Goal: Task Accomplishment & Management: Manage account settings

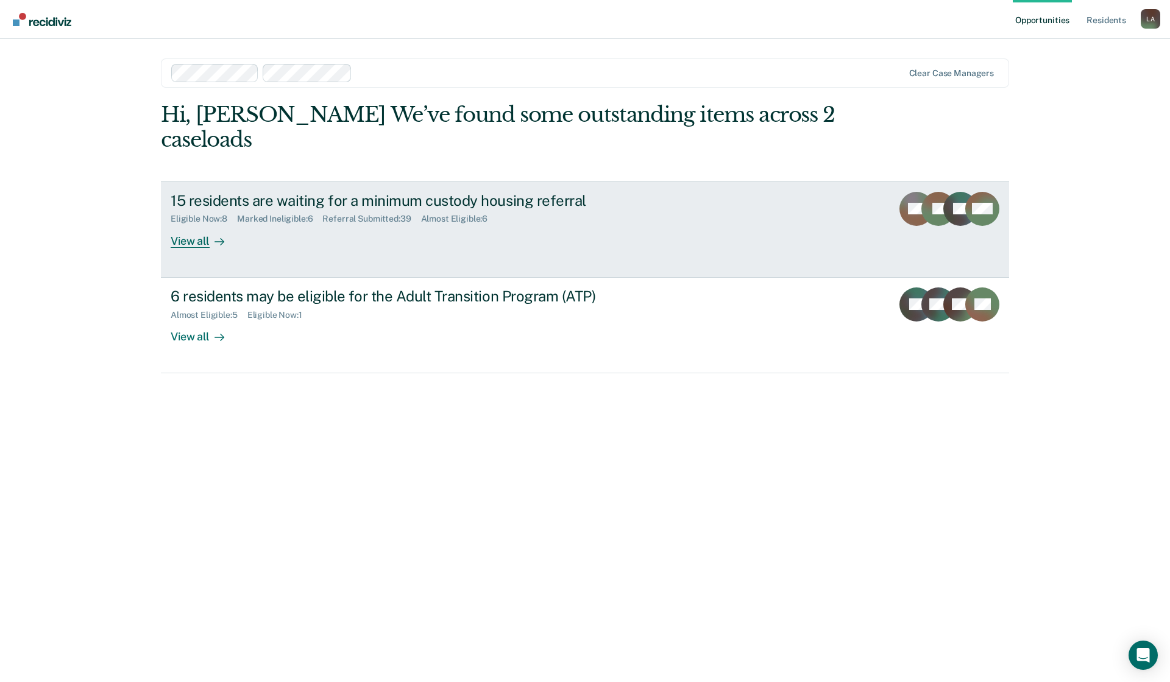
click at [186, 241] on div "View all" at bounding box center [205, 236] width 68 height 24
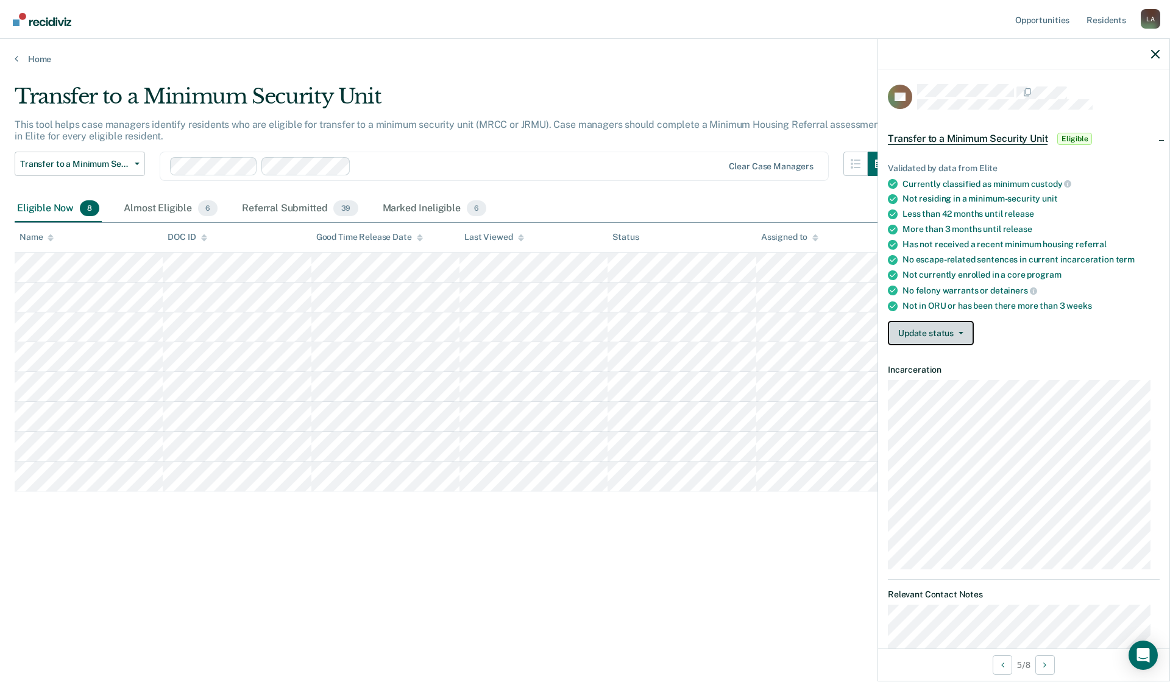
click at [961, 328] on button "Update status" at bounding box center [931, 333] width 86 height 24
click at [931, 361] on button "[PERSON_NAME] Submitted" at bounding box center [954, 362] width 132 height 19
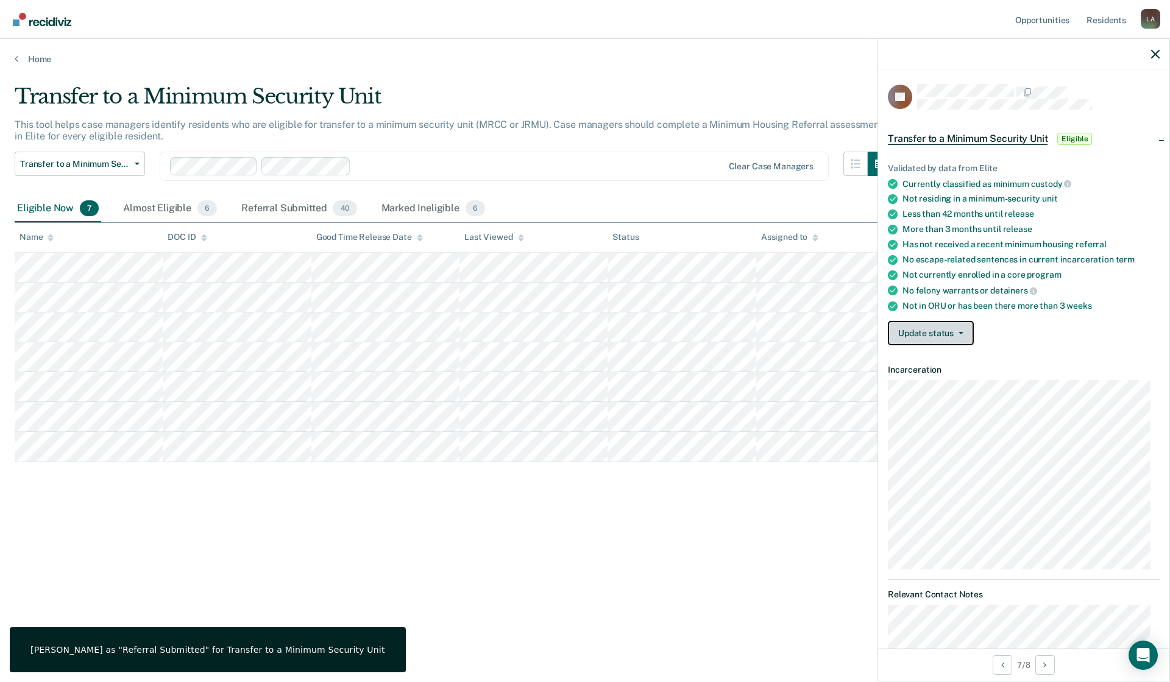
click at [960, 332] on icon "button" at bounding box center [960, 333] width 5 height 2
click at [925, 361] on button "Mark Referral Submitted" at bounding box center [954, 362] width 132 height 19
click at [960, 329] on button "Update status" at bounding box center [931, 333] width 86 height 24
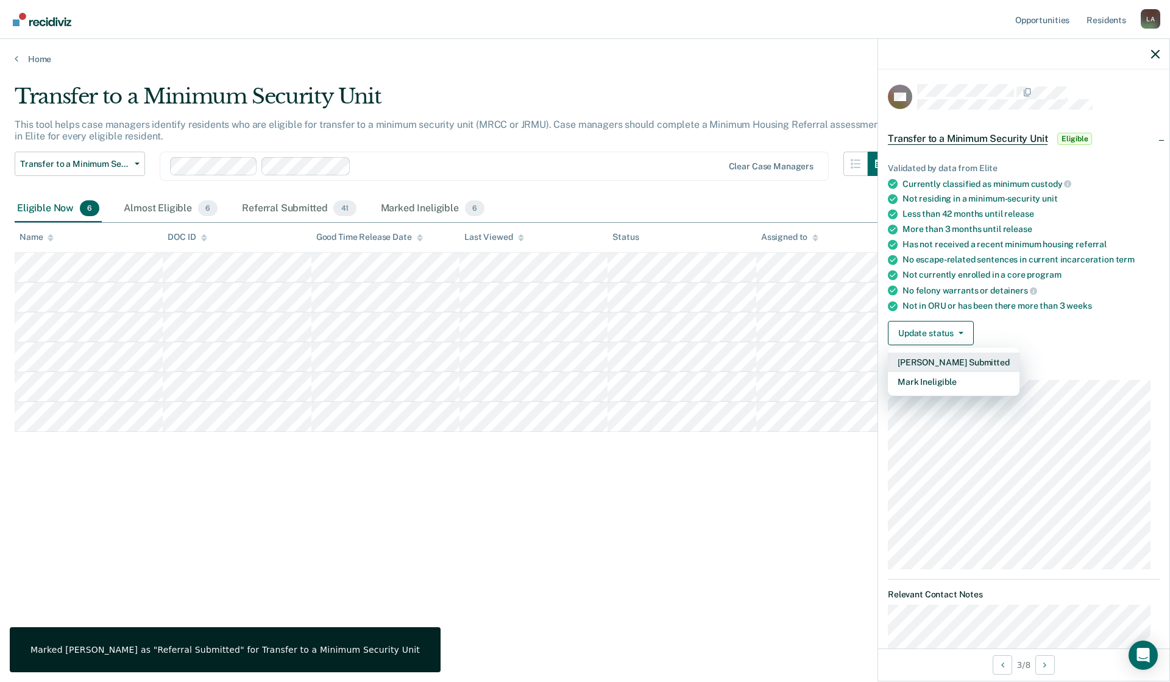
click at [935, 360] on button "Mark Referral Submitted" at bounding box center [954, 362] width 132 height 19
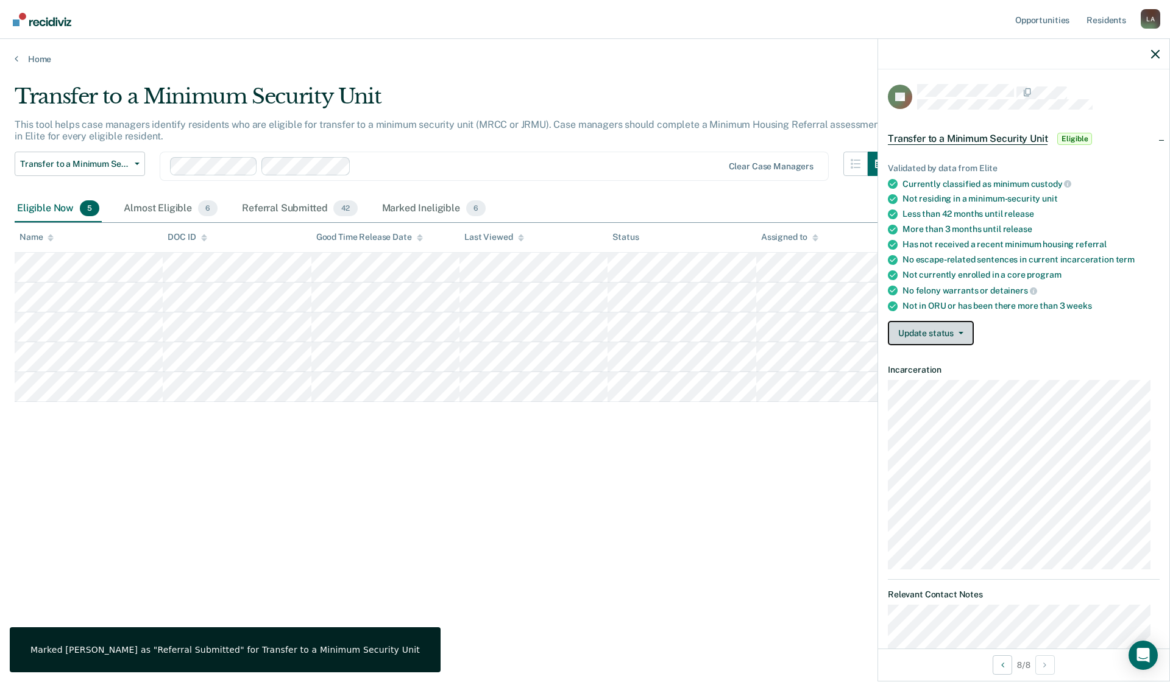
click at [925, 333] on button "Update status" at bounding box center [931, 333] width 86 height 24
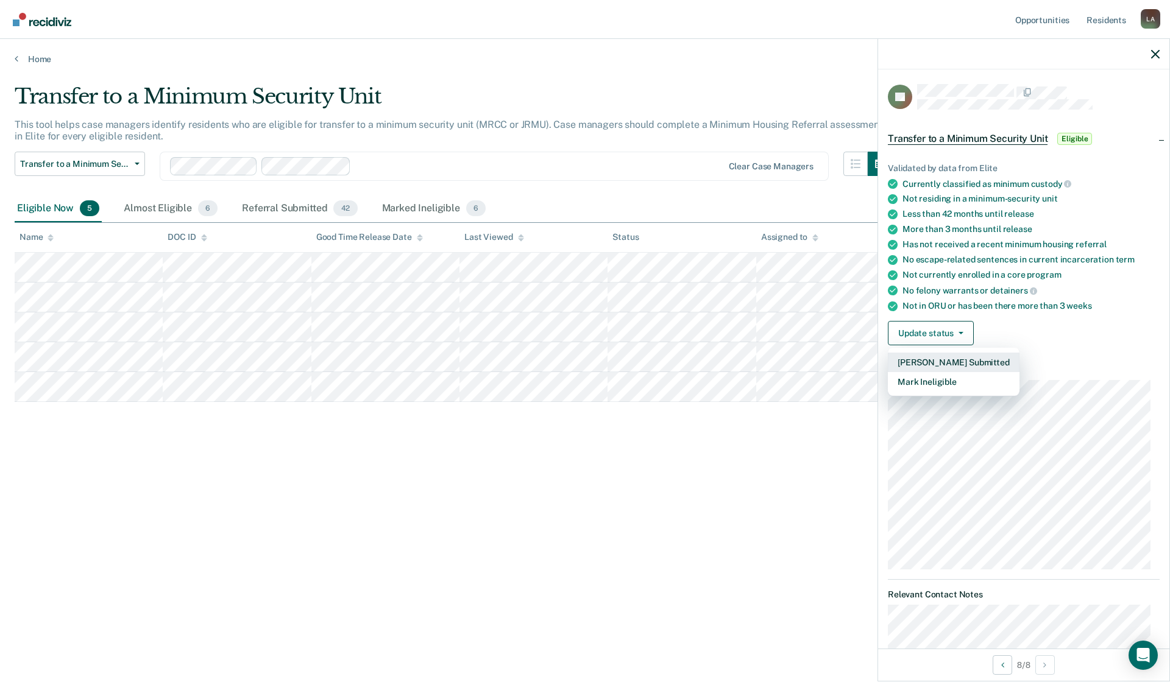
click at [927, 363] on button "Mark Referral Submitted" at bounding box center [954, 362] width 132 height 19
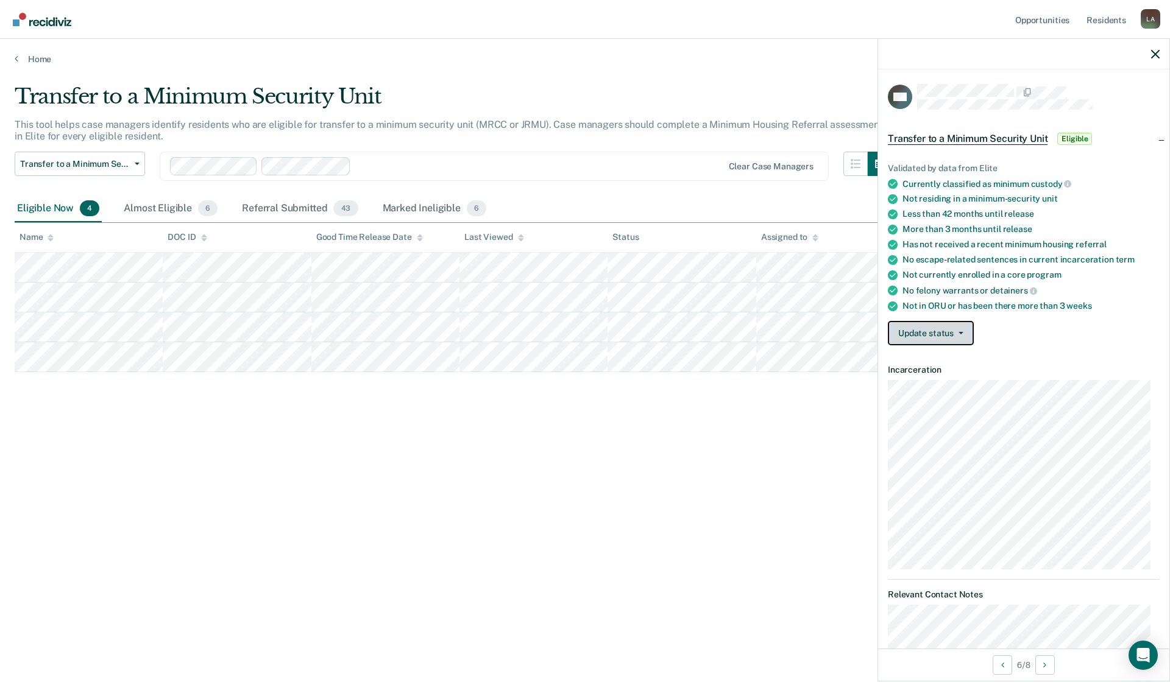
click at [938, 331] on button "Update status" at bounding box center [931, 333] width 86 height 24
click at [941, 361] on button "Mark Referral Submitted" at bounding box center [954, 362] width 132 height 19
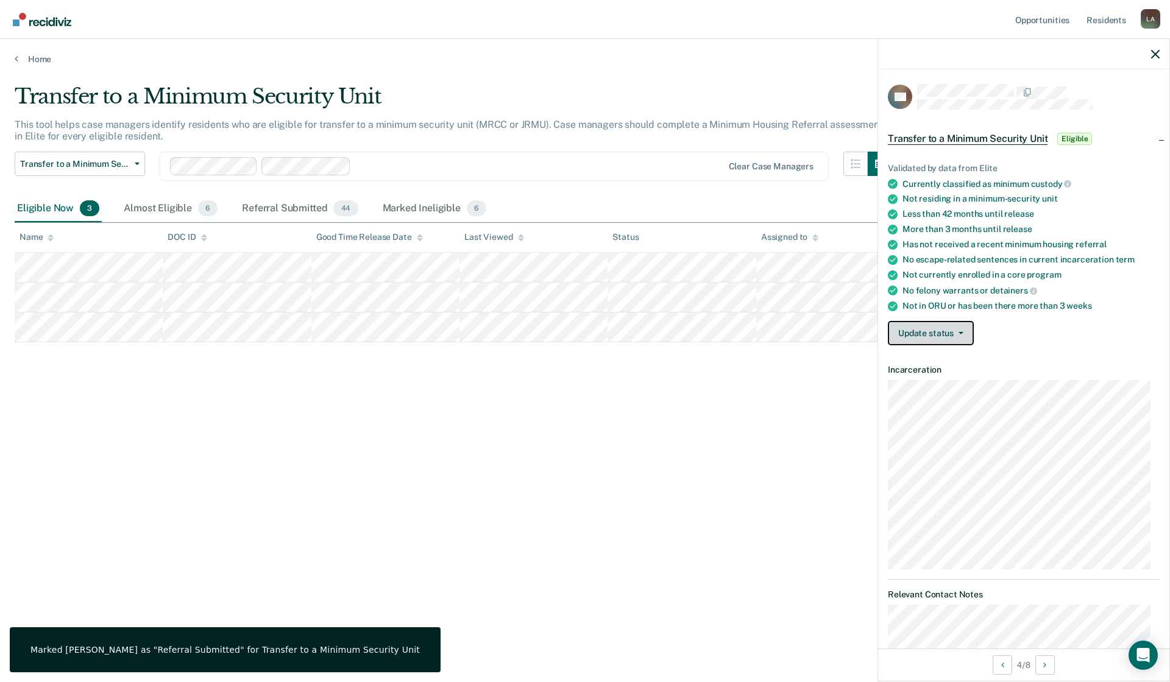
click at [964, 334] on button "Update status" at bounding box center [931, 333] width 86 height 24
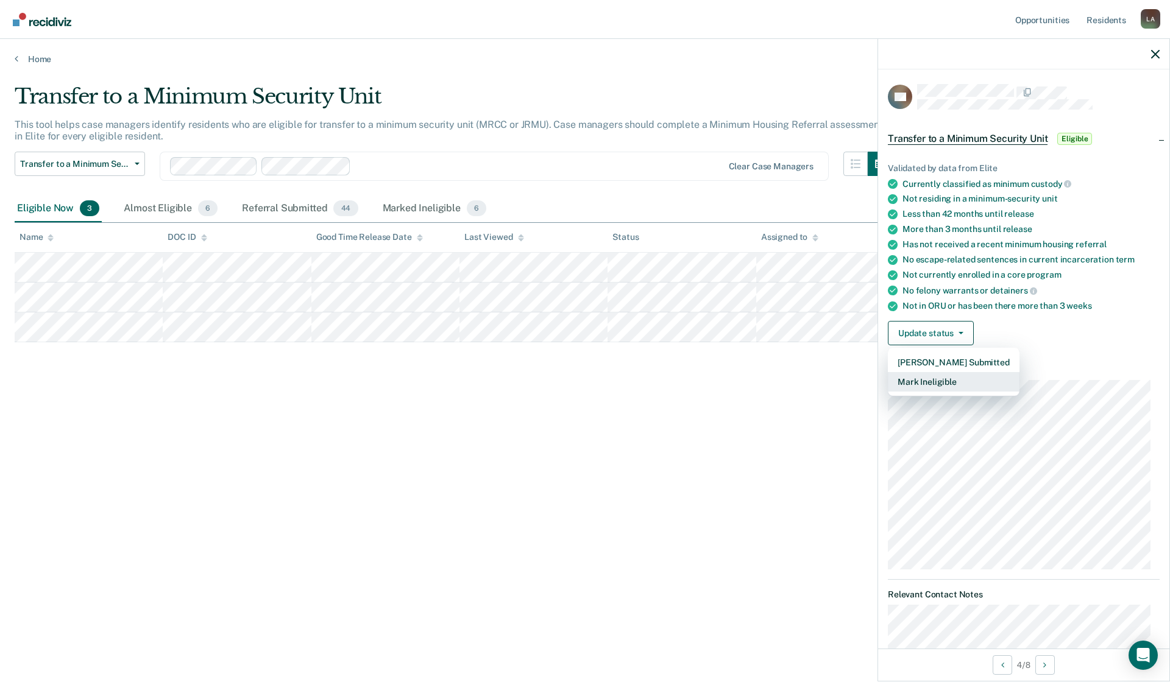
click at [944, 380] on button "Mark Ineligible" at bounding box center [954, 381] width 132 height 19
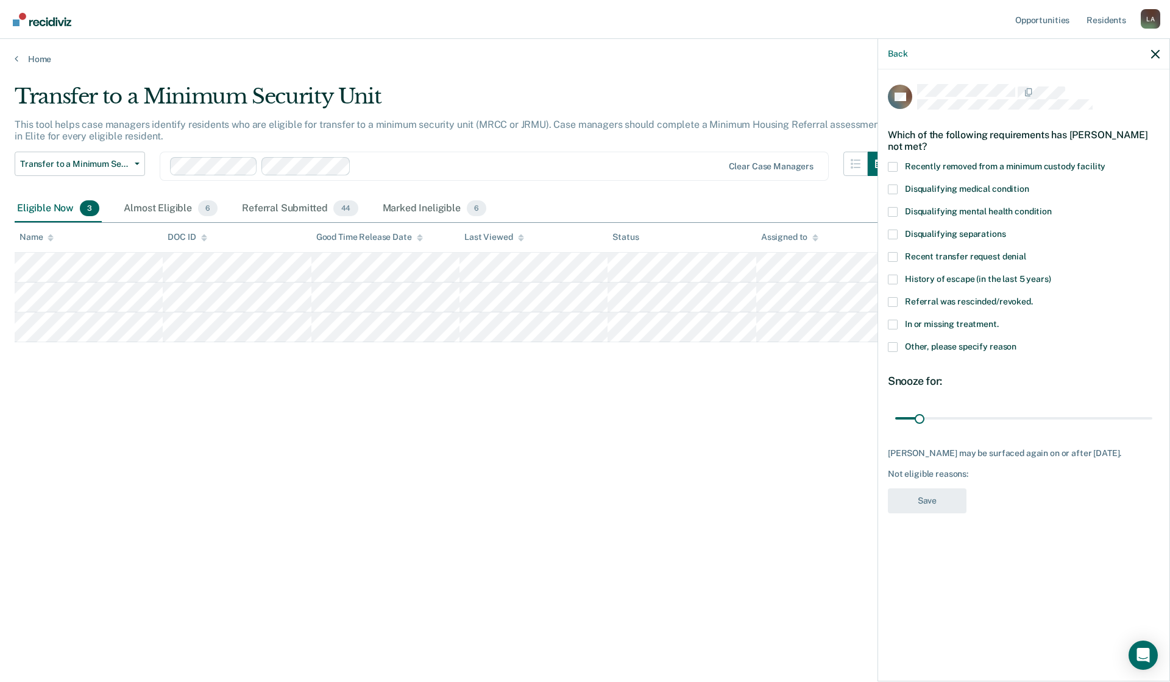
click at [891, 347] on span at bounding box center [893, 347] width 10 height 10
click at [1016, 342] on input "Other, please specify reason" at bounding box center [1016, 342] width 0 height 0
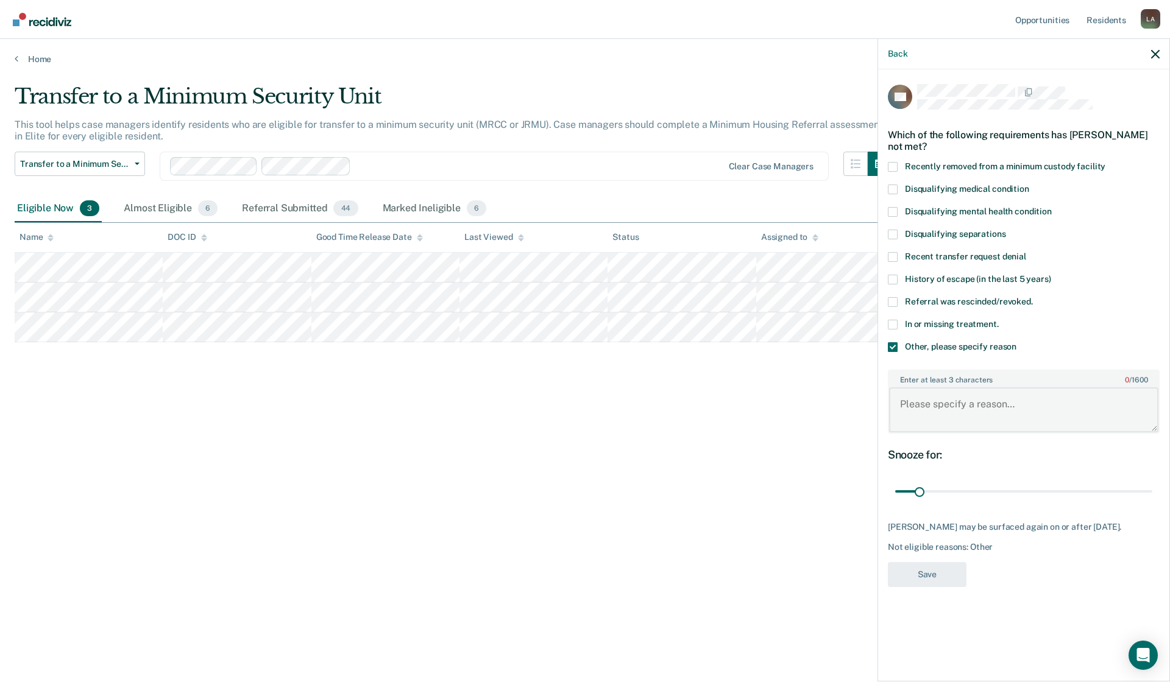
click at [904, 402] on textarea "Enter at least 3 characters 0 / 1600" at bounding box center [1023, 409] width 269 height 45
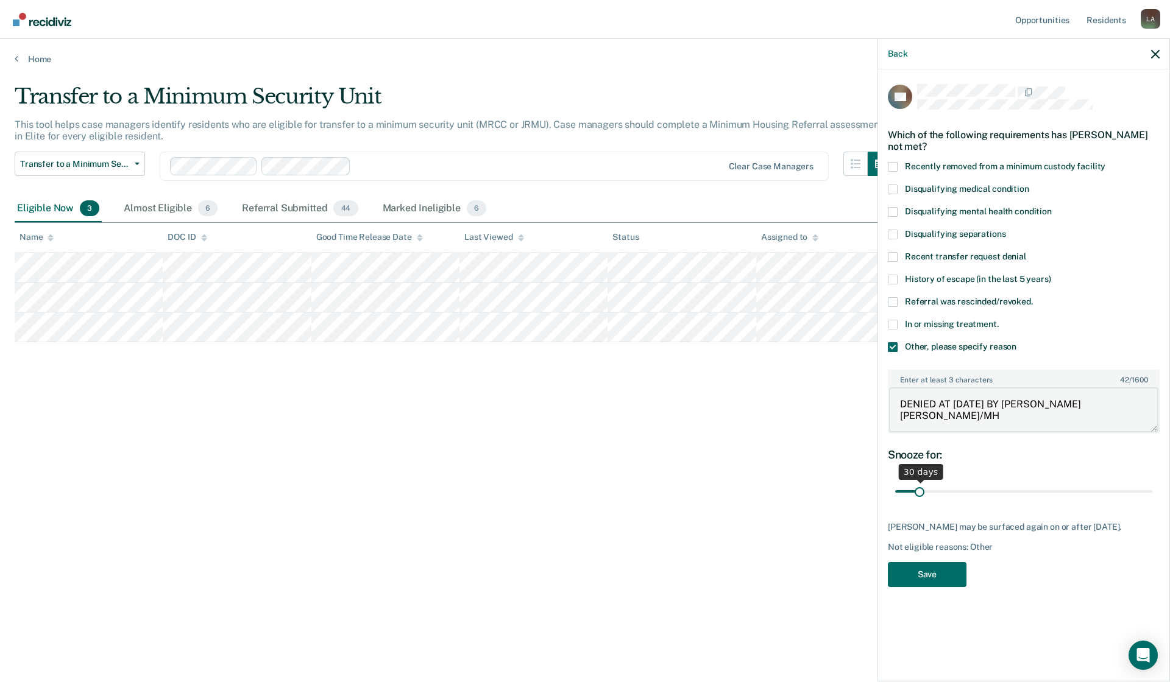
type textarea "DENIED AT 09/23/2025 BY WARDEN ANDERSON/MH"
drag, startPoint x: 917, startPoint y: 489, endPoint x: 1174, endPoint y: 497, distance: 257.2
click at [1152, 497] on input "range" at bounding box center [1023, 491] width 257 height 21
drag, startPoint x: 1147, startPoint y: 493, endPoint x: 1030, endPoint y: 501, distance: 117.3
click at [1030, 501] on input "range" at bounding box center [1023, 491] width 257 height 21
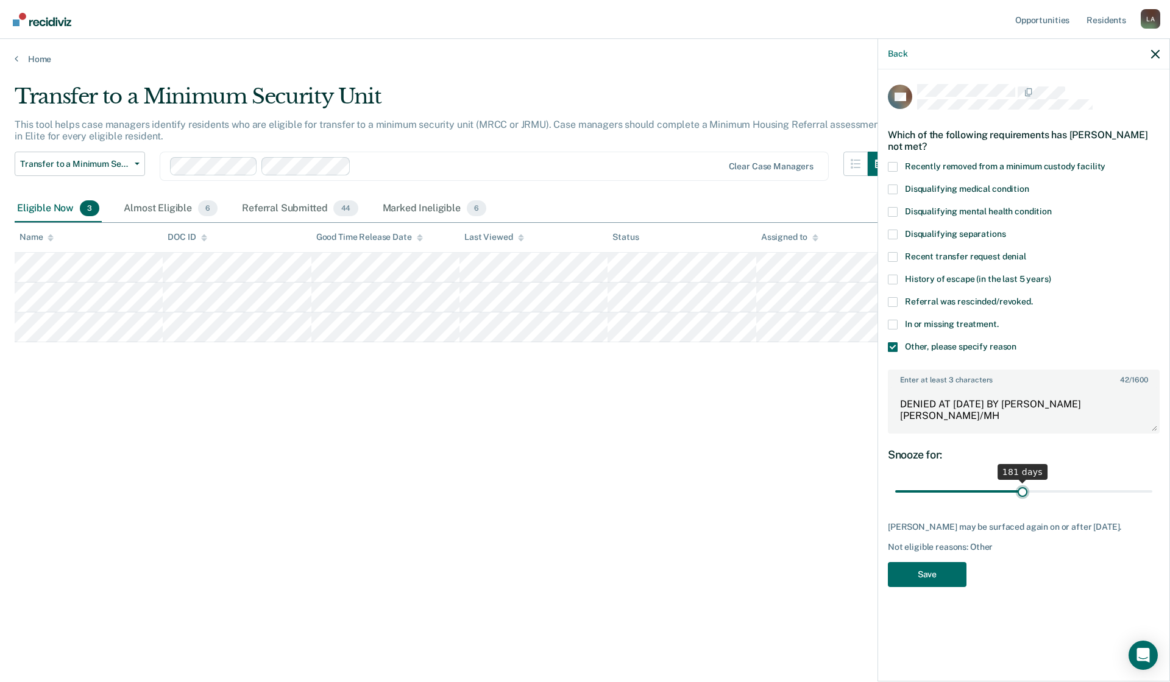
click at [1022, 493] on input "range" at bounding box center [1023, 491] width 257 height 21
type input "180"
click at [1022, 491] on input "range" at bounding box center [1023, 491] width 257 height 21
click at [928, 582] on button "Save" at bounding box center [927, 574] width 79 height 25
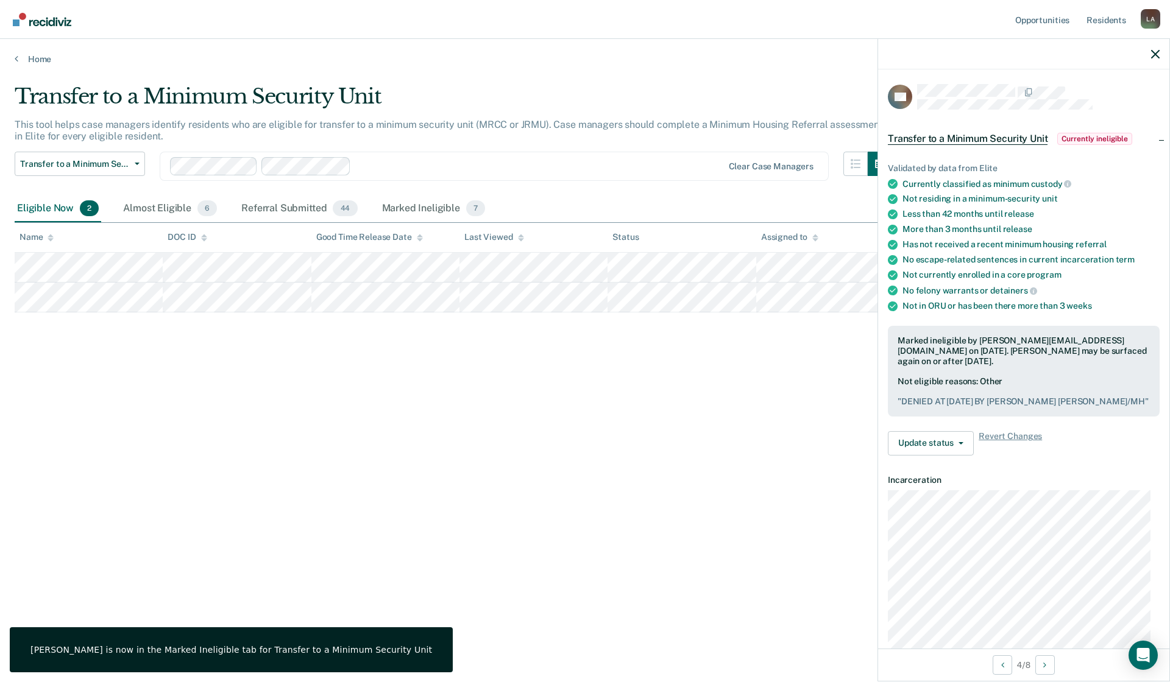
click at [65, 410] on div "Transfer to a Minimum Security Unit This tool helps case managers identify resi…" at bounding box center [585, 337] width 1141 height 507
